Goal: Communication & Community: Answer question/provide support

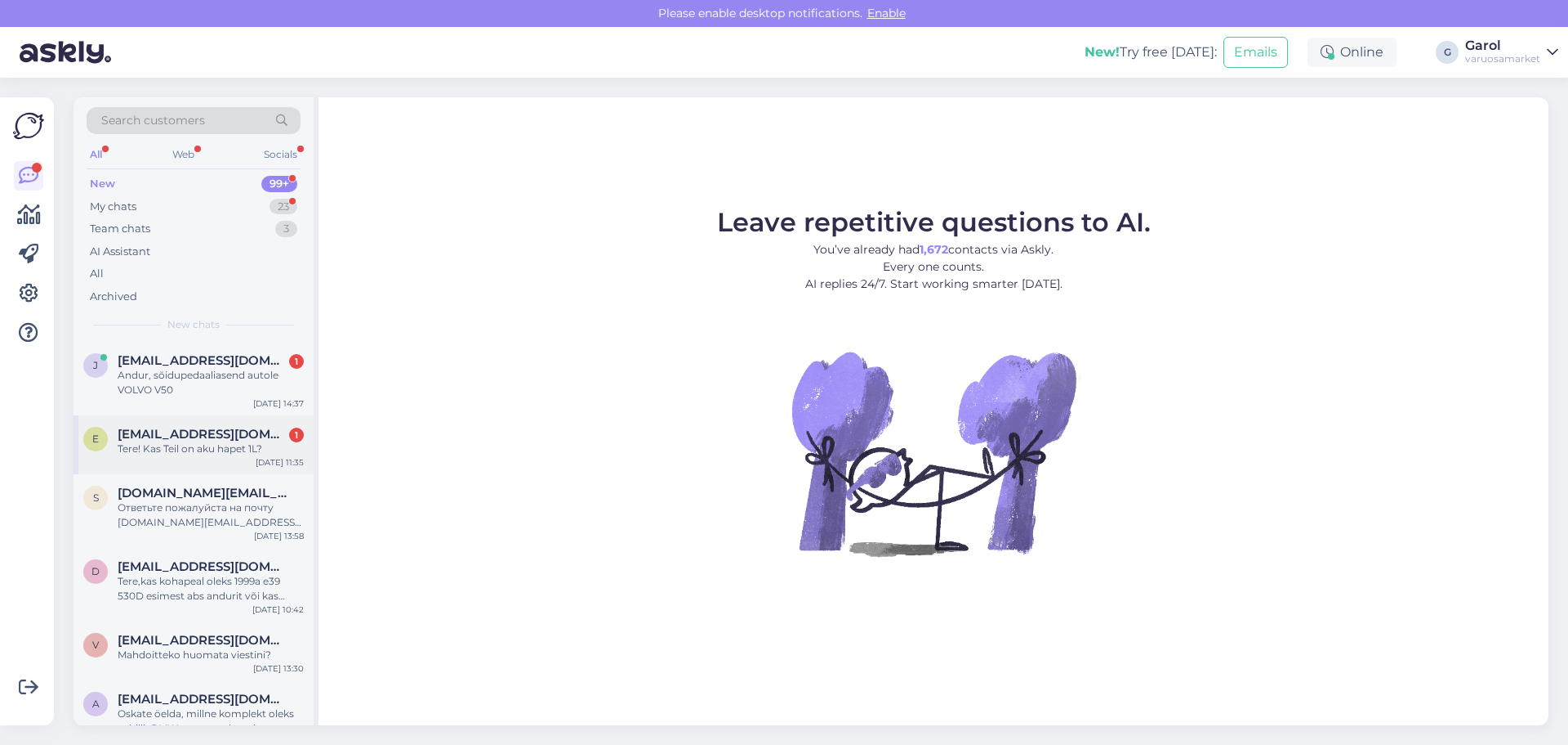
click at [249, 432] on span "[EMAIL_ADDRESS][DOMAIN_NAME]" at bounding box center [202, 434] width 170 height 14
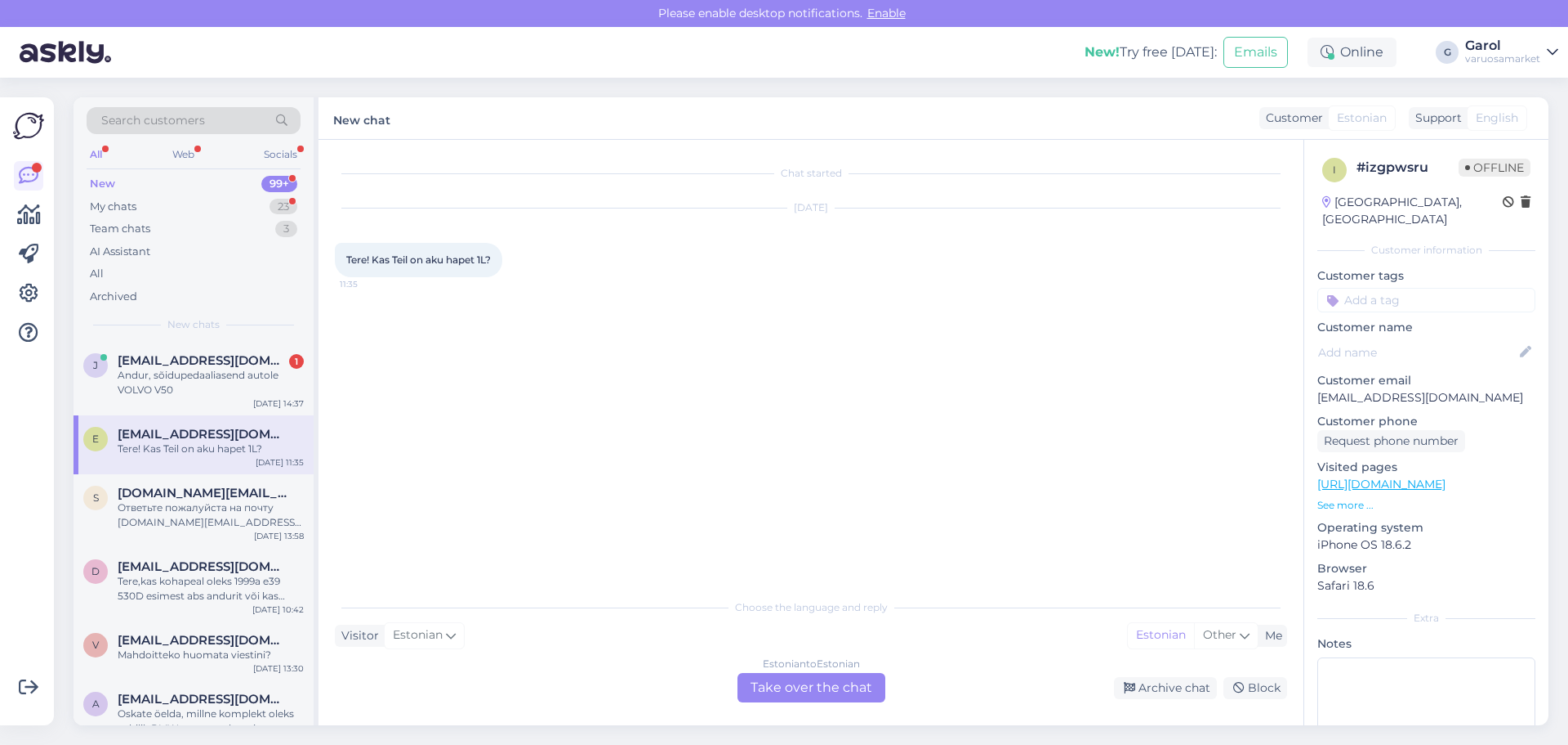
click at [824, 685] on div "Estonian to Estonian Take over the chat" at bounding box center [811, 687] width 148 height 30
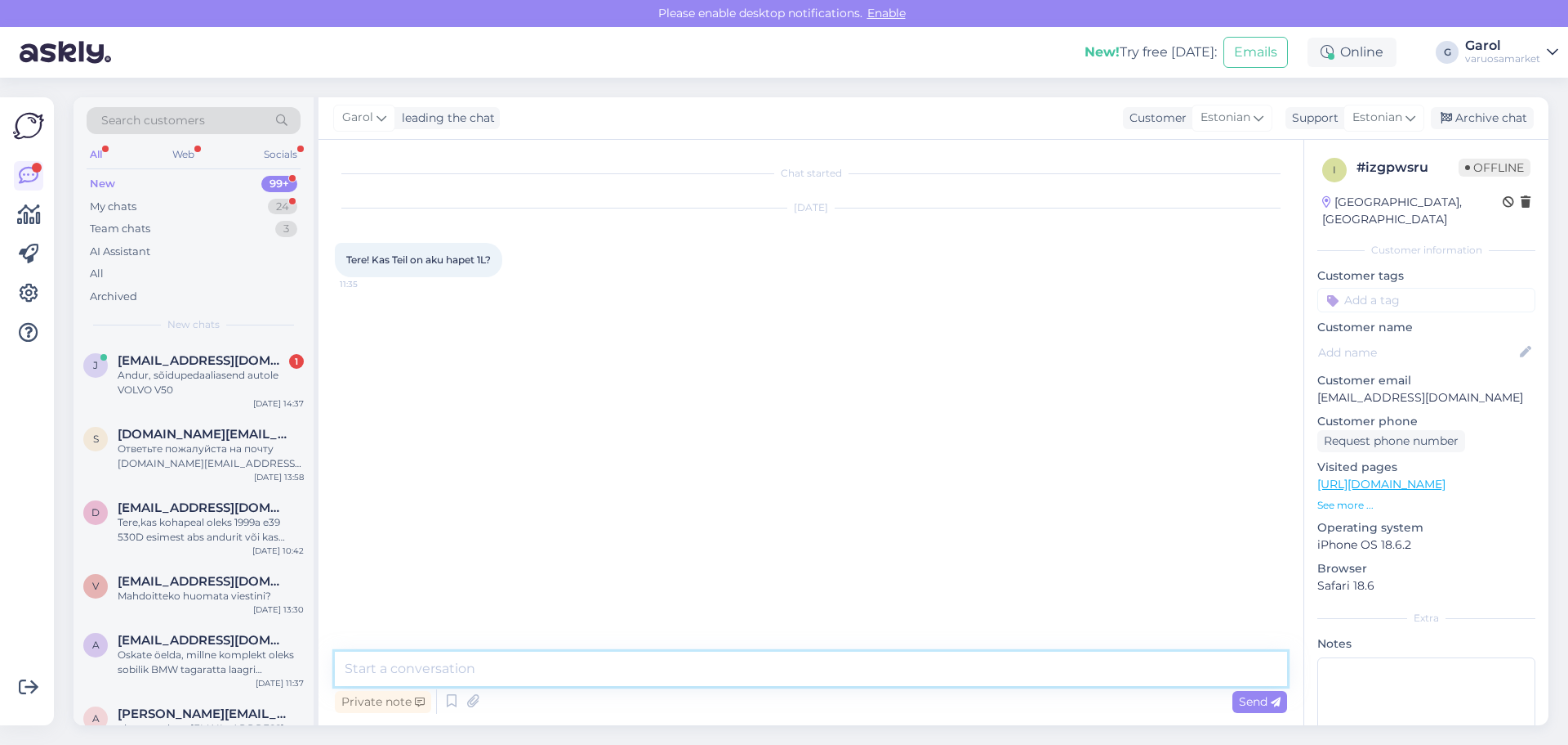
click at [748, 670] on textarea at bounding box center [811, 669] width 953 height 34
type textarea "Tere, akuhapet ei [PERSON_NAME]. Destilleeritud vett on pakkuda."
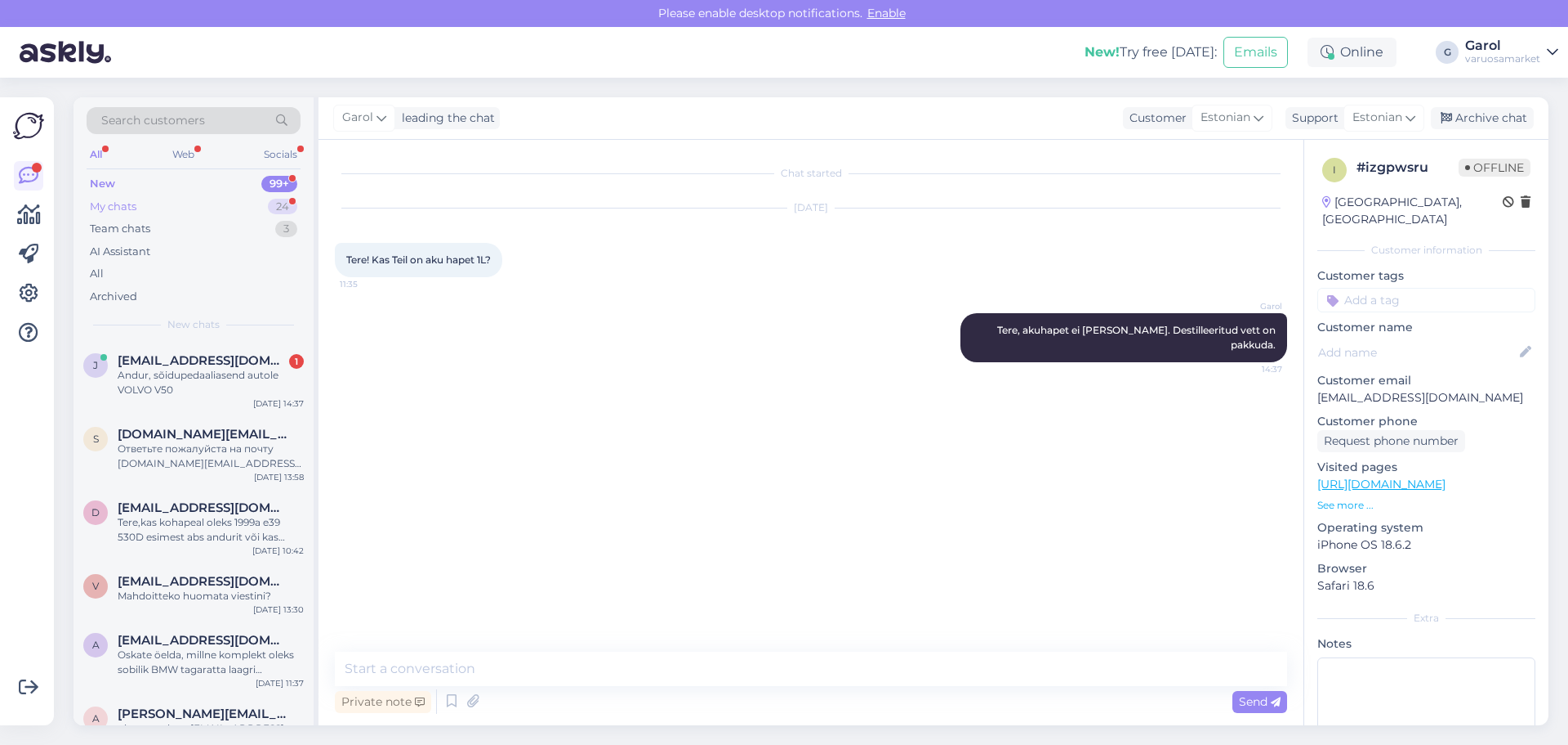
click at [207, 201] on div "My chats 24" at bounding box center [194, 206] width 214 height 22
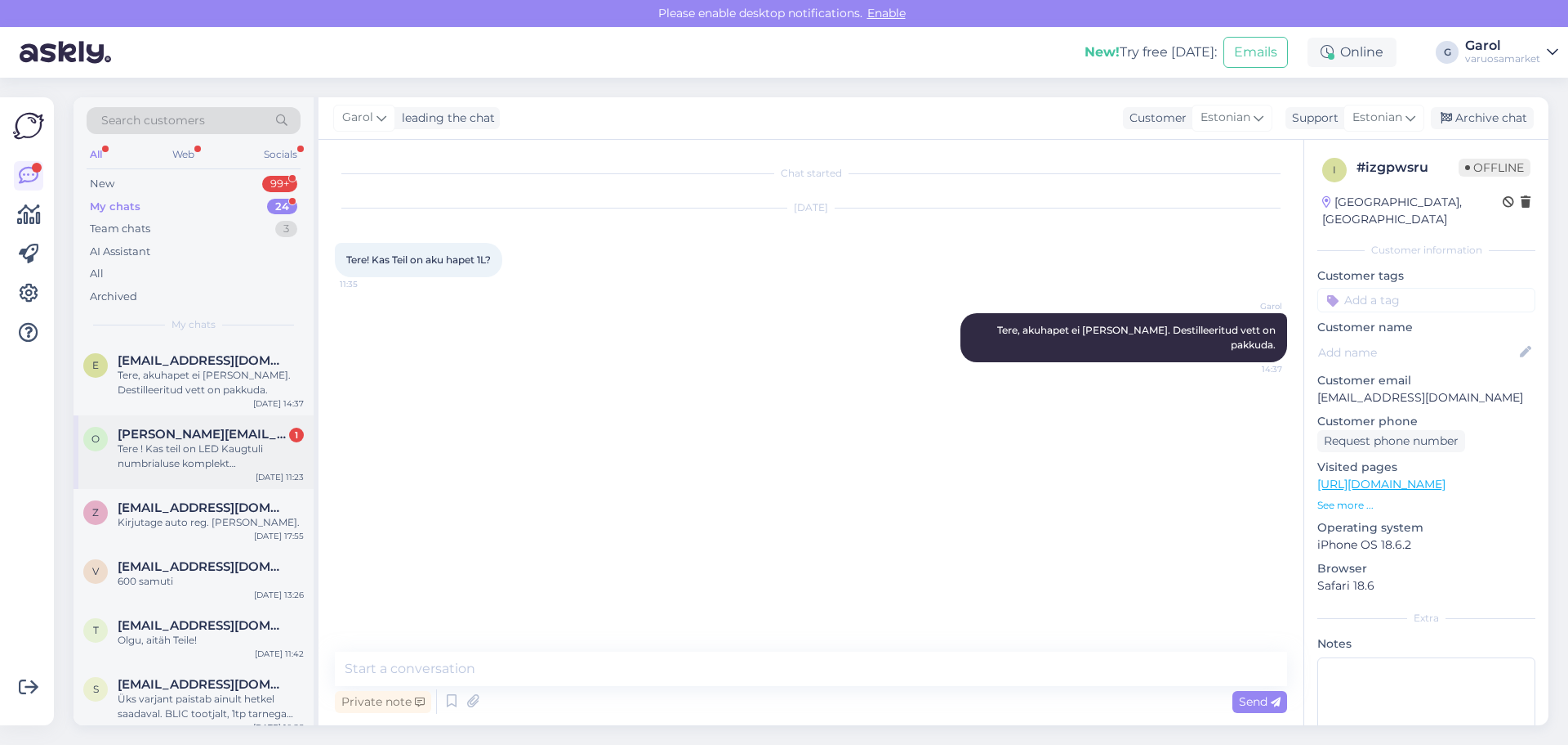
click at [205, 458] on div "Tere ! Kas teil on LED Kaugtuli numbrialuse komplekt [GEOGRAPHIC_DATA] e-line 7…" at bounding box center [211, 456] width 187 height 30
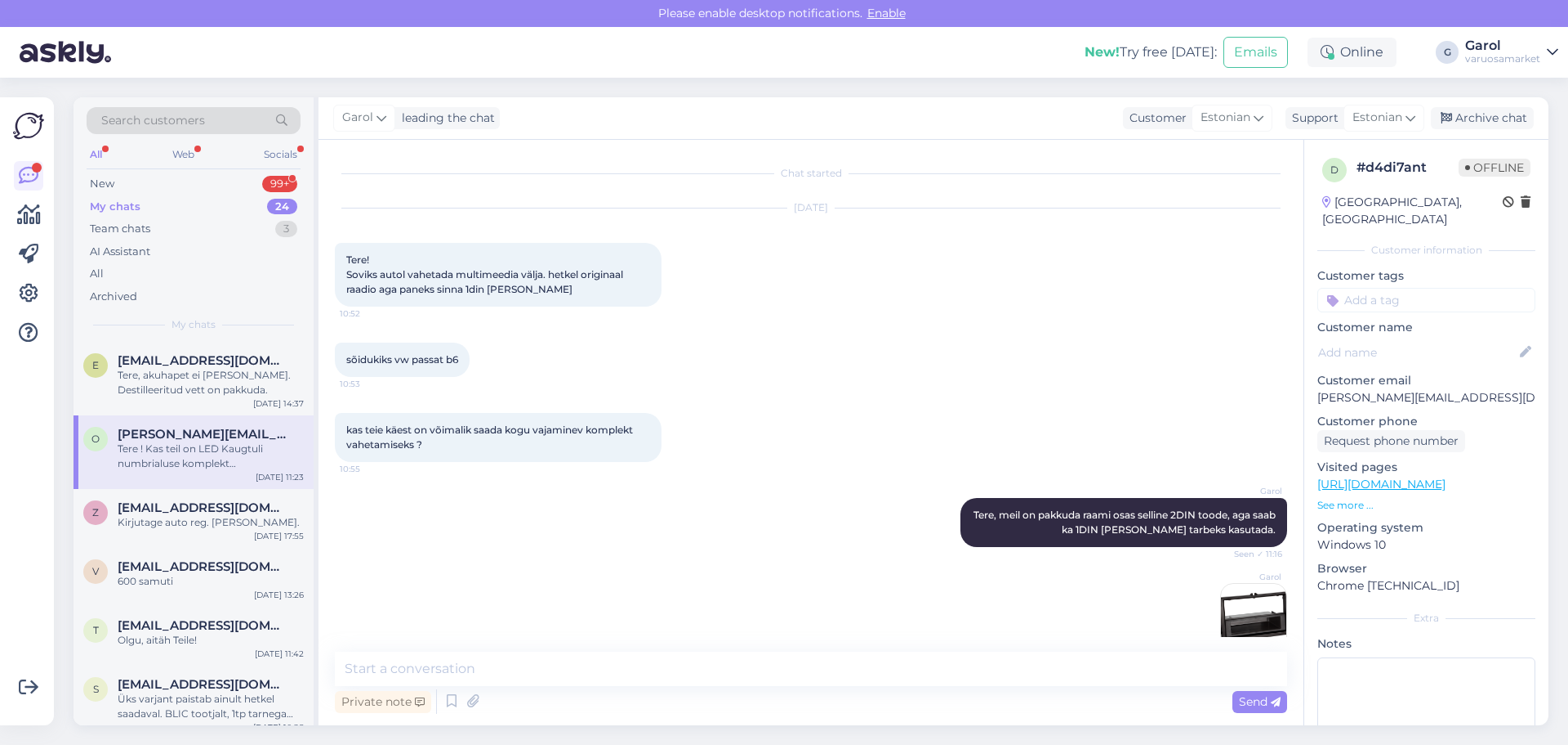
scroll to position [625, 0]
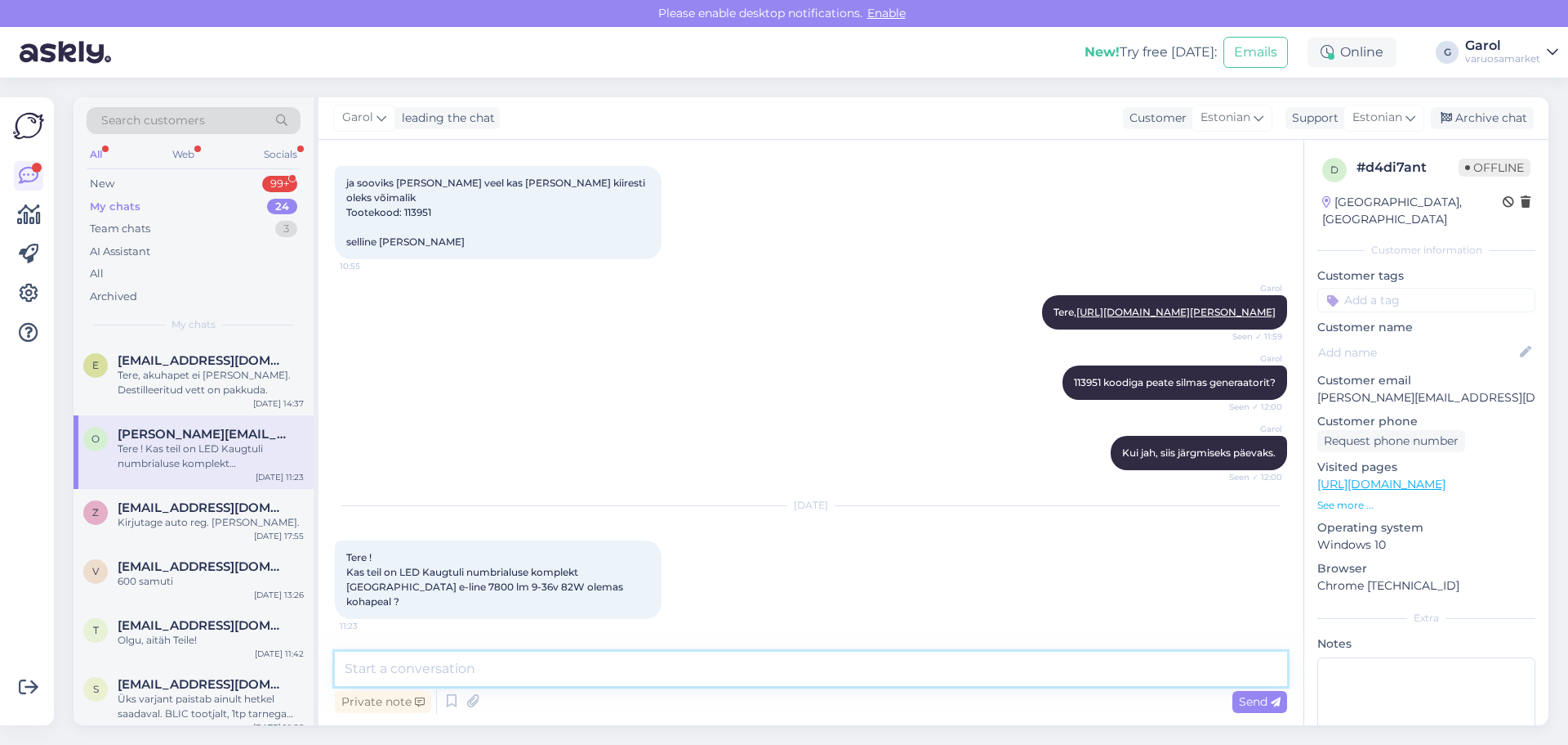
click at [565, 677] on textarea at bounding box center [811, 669] width 953 height 34
type textarea "Tere, näitab et on olemas."
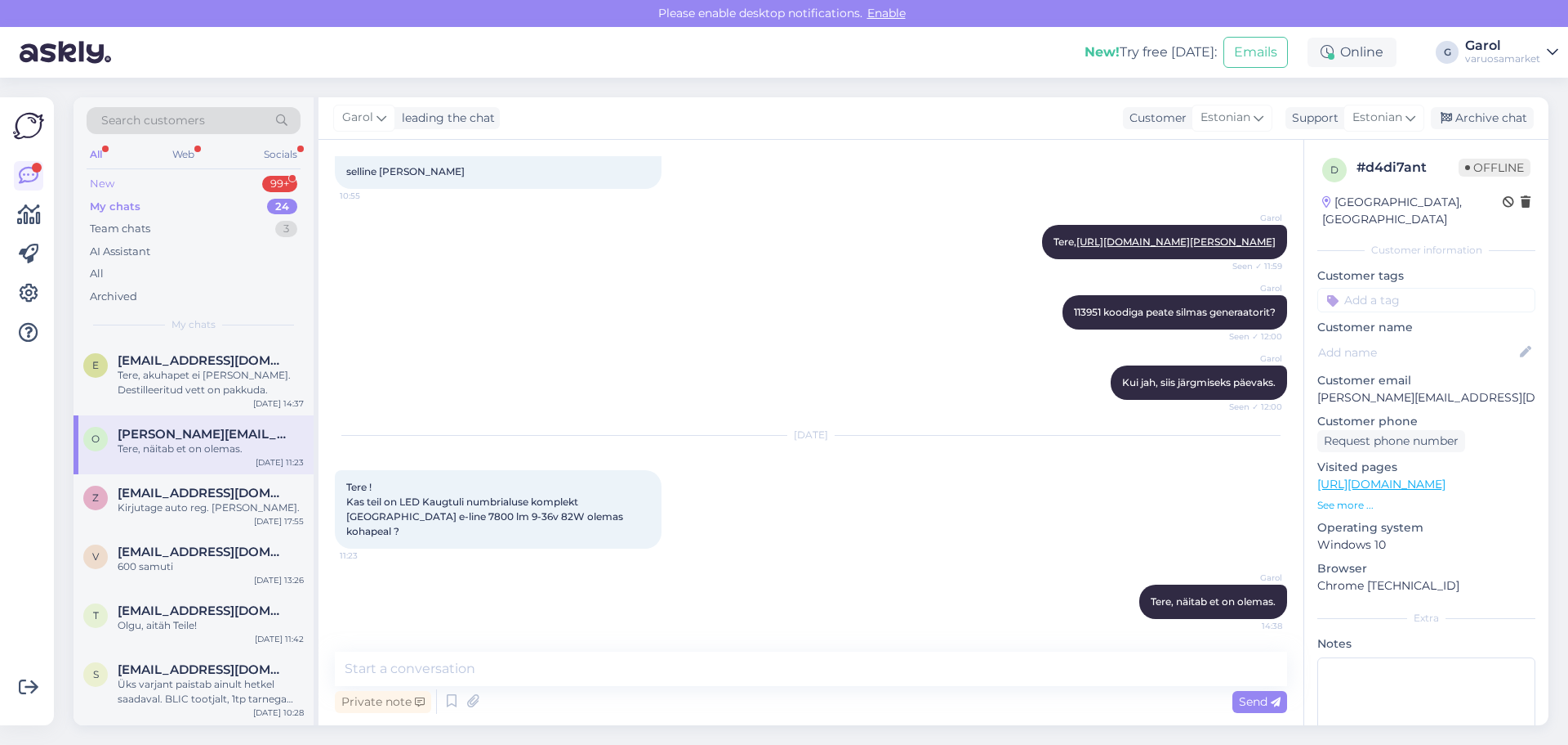
click at [265, 173] on div "New 99+" at bounding box center [194, 183] width 214 height 22
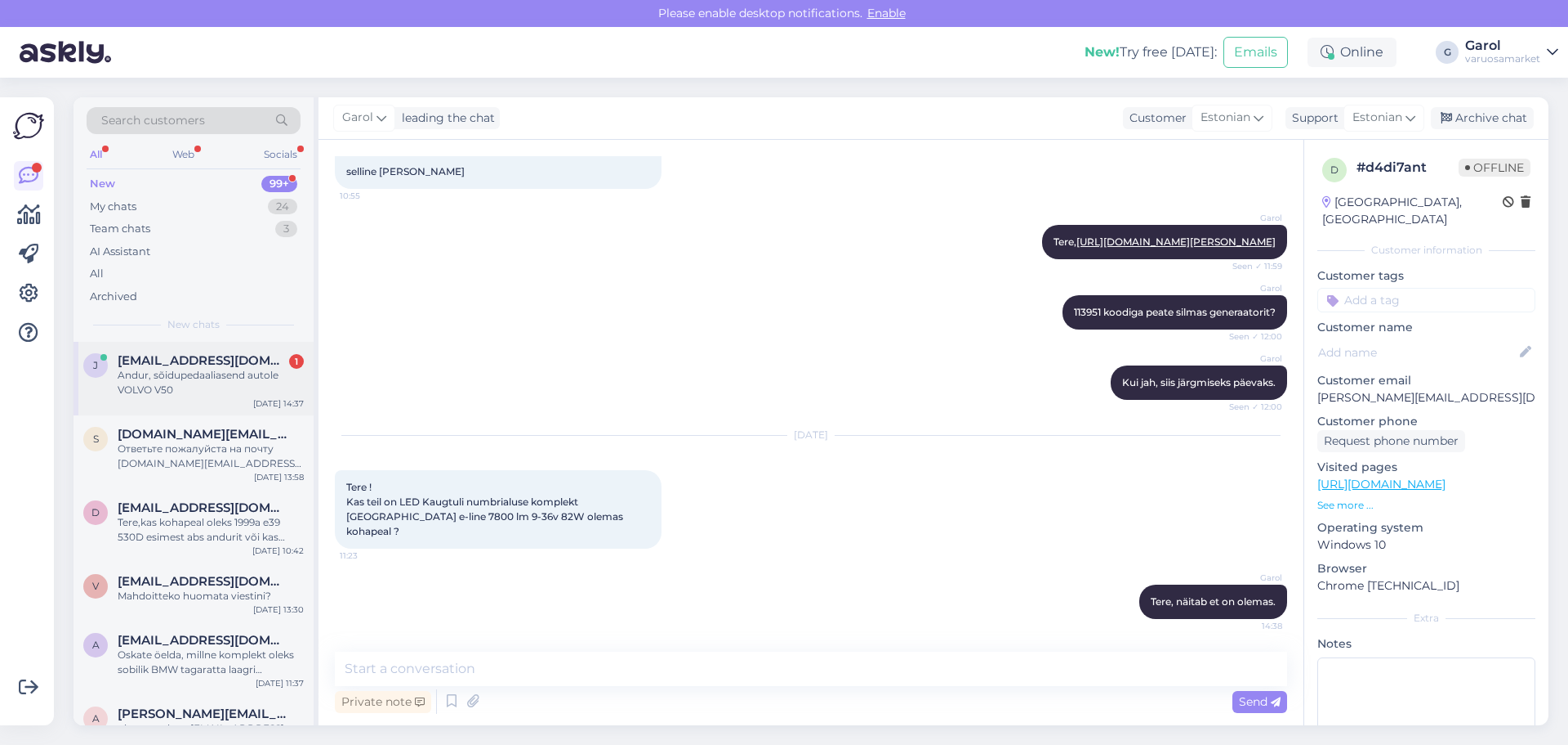
click at [205, 370] on div "Andur, sõidupedaaliasend autole VOLVO V50" at bounding box center [211, 382] width 187 height 30
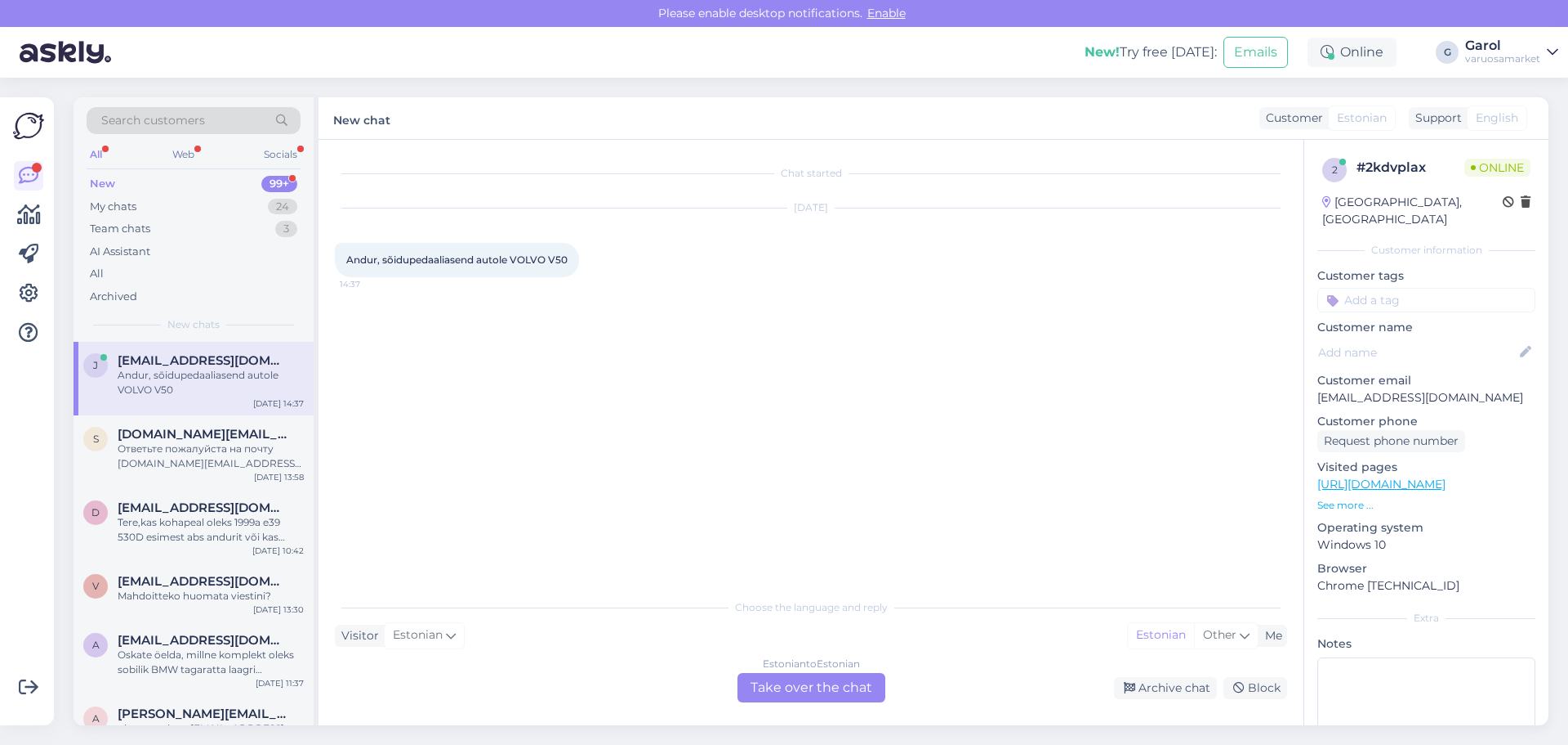
click at [848, 685] on div "Estonian to Estonian Take over the chat" at bounding box center [811, 687] width 148 height 30
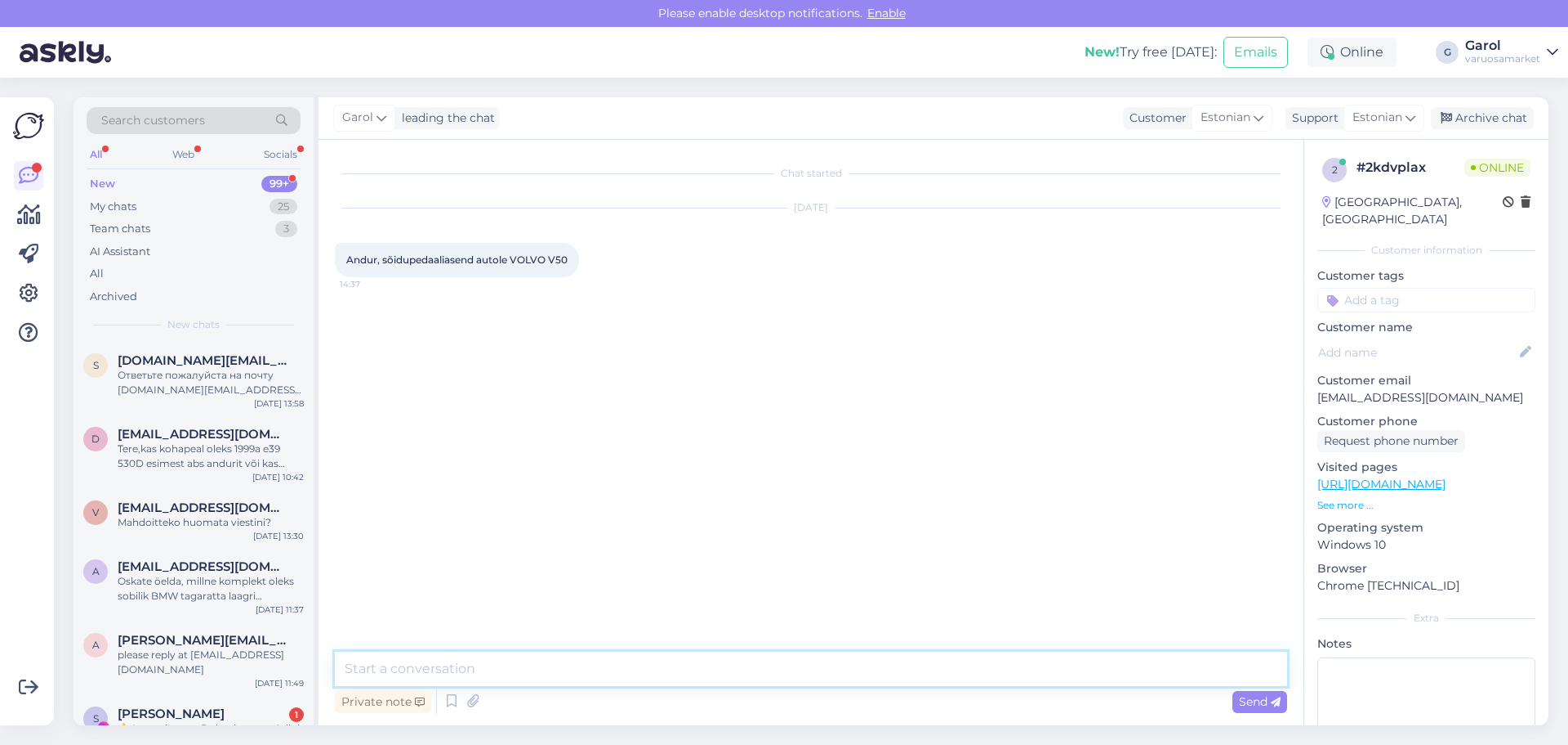
click at [739, 681] on textarea at bounding box center [811, 669] width 953 height 34
type textarea "Tere,"
click at [1352, 498] on p "See more ..." at bounding box center [1426, 505] width 218 height 14
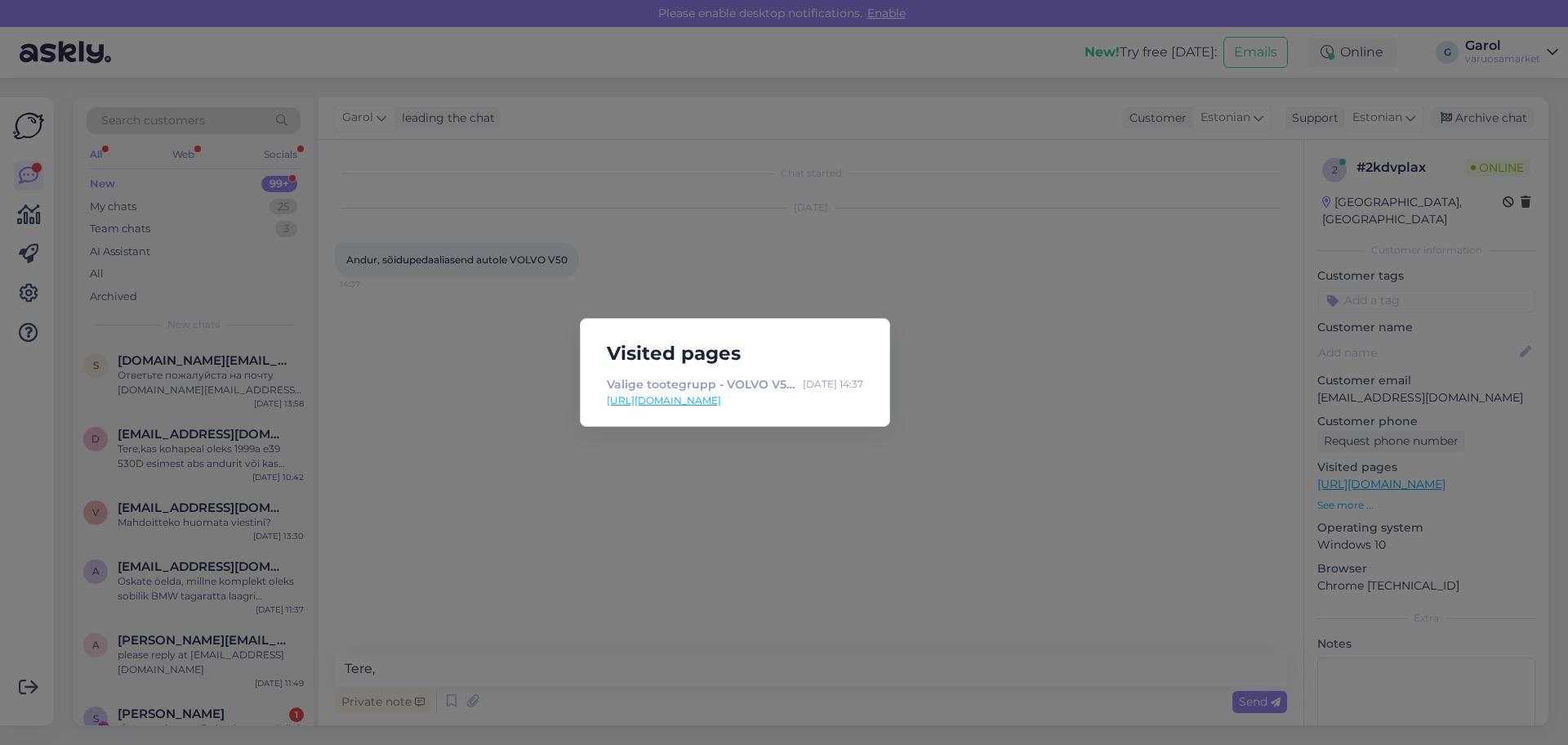
click at [777, 534] on div "Visited pages Valige tootegrupp - VOLVO V50 (545) 1.8 flexfuel [DATE] 14:37 [UR…" at bounding box center [784, 372] width 1568 height 745
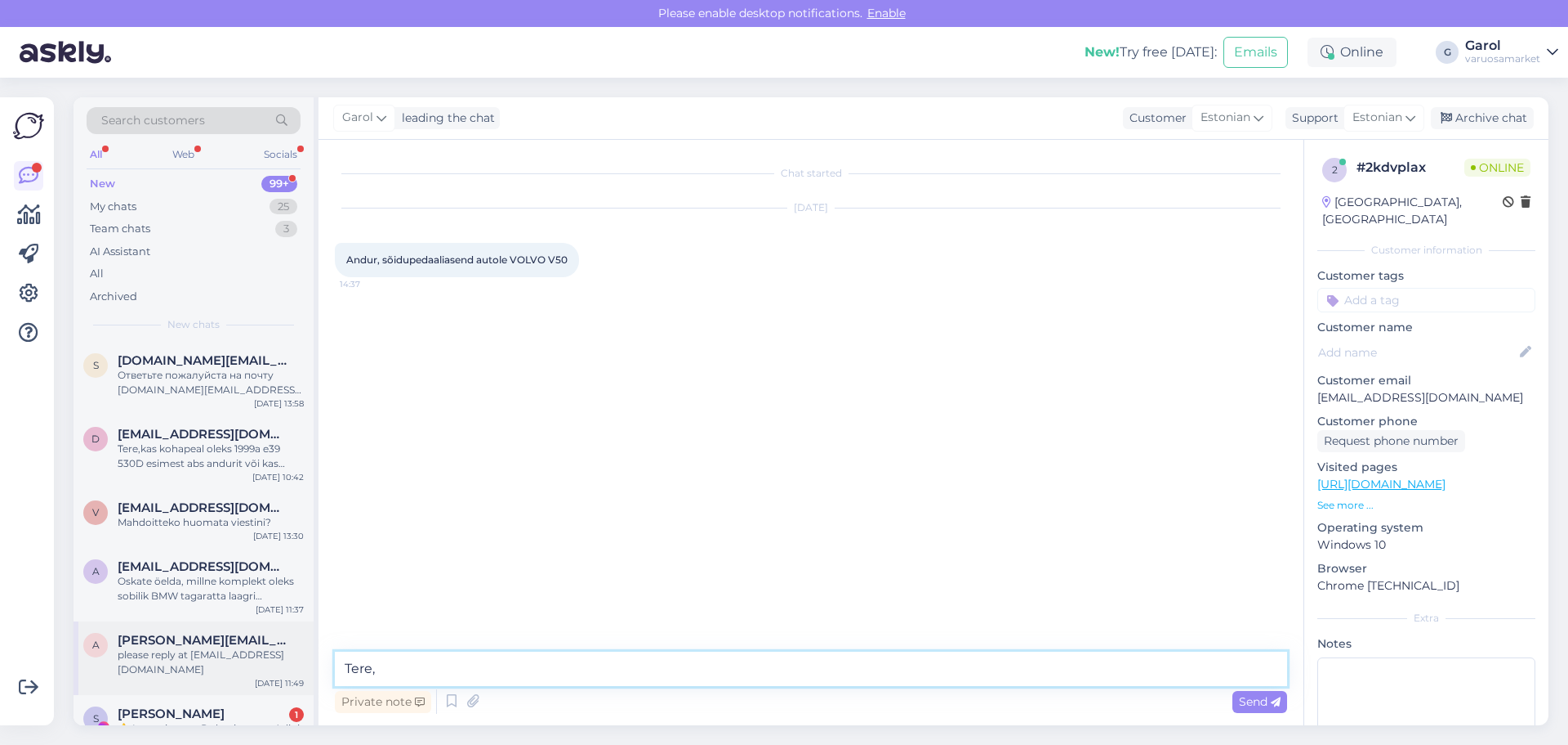
drag, startPoint x: 434, startPoint y: 675, endPoint x: 295, endPoint y: 671, distance: 139.1
click at [298, 672] on div "Search customers All Web Socials New 99+ My chats 25 Team chats 3 AI Assistant …" at bounding box center [811, 410] width 1476 height 627
type textarea "Tere, millega aidata saab täpsemalt?"
click at [247, 206] on div "My chats 25" at bounding box center [194, 206] width 214 height 22
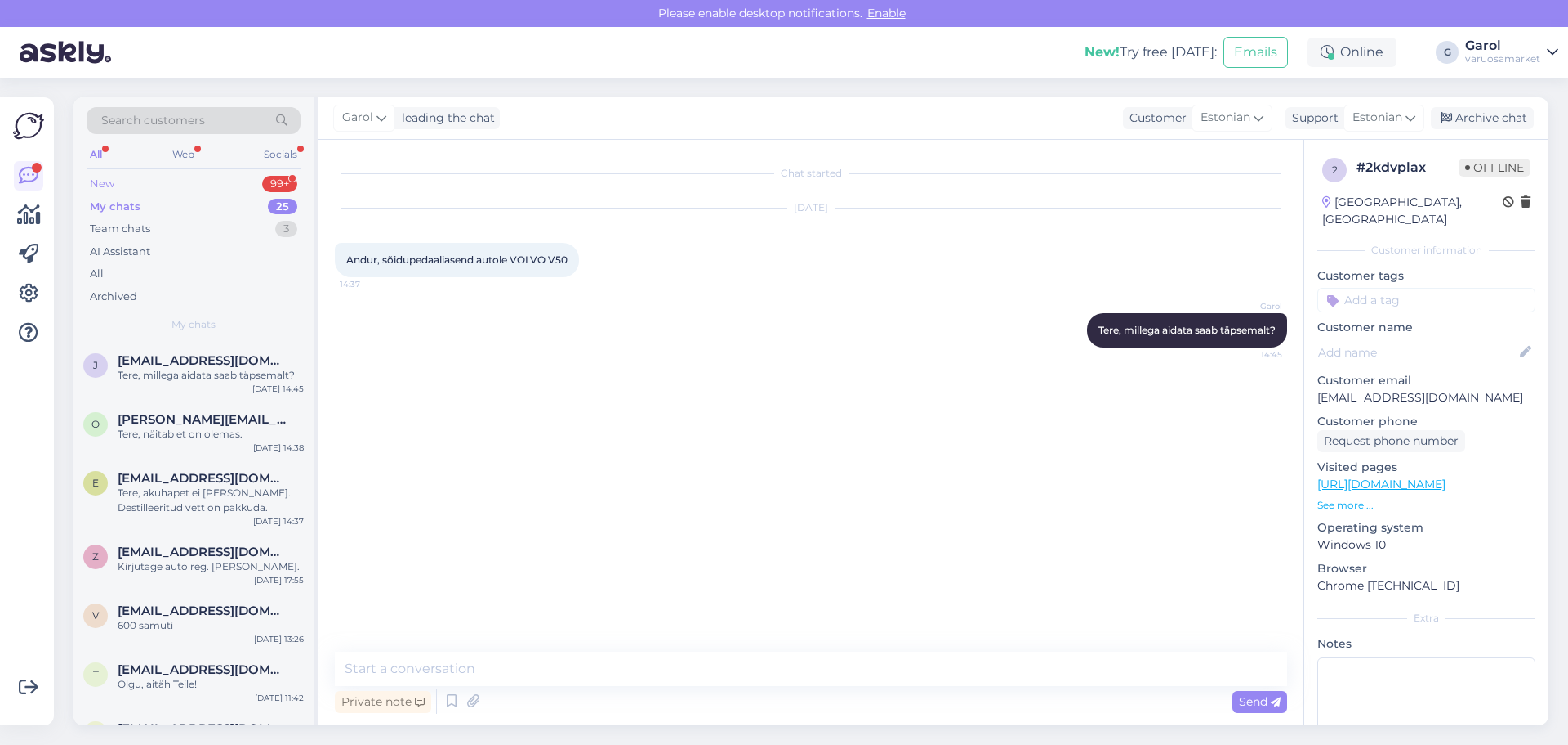
click at [244, 182] on div "New 99+" at bounding box center [194, 183] width 214 height 22
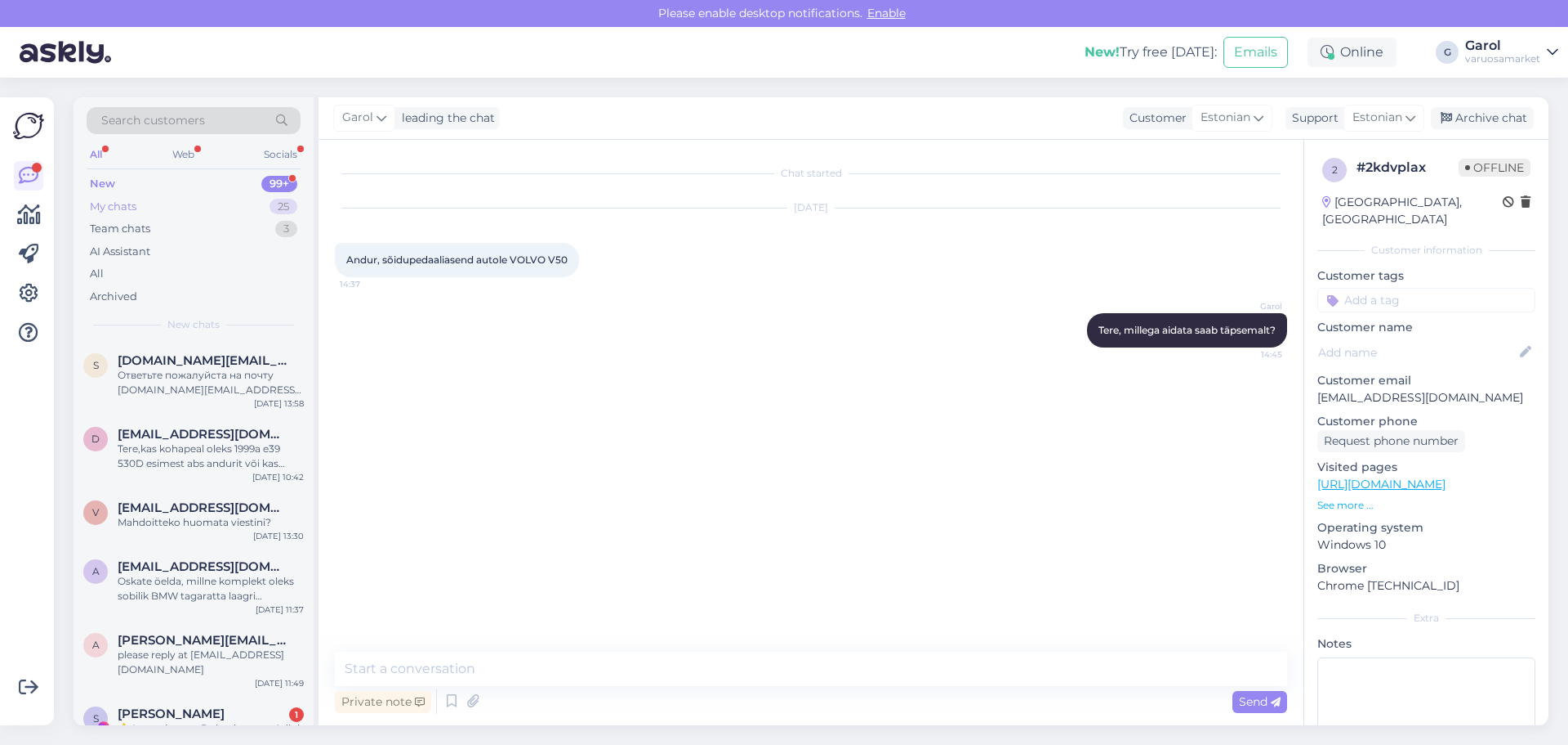
click at [242, 209] on div "My chats 25" at bounding box center [194, 206] width 214 height 22
